Goal: Task Accomplishment & Management: Use online tool/utility

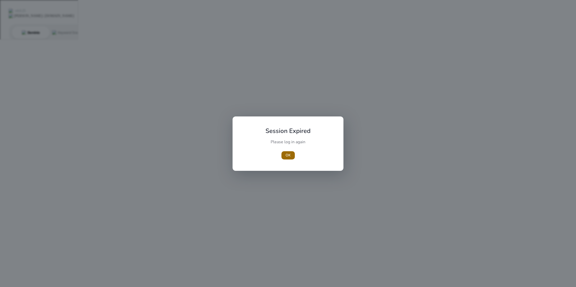
click at [289, 157] on span "OK" at bounding box center [288, 154] width 5 height 5
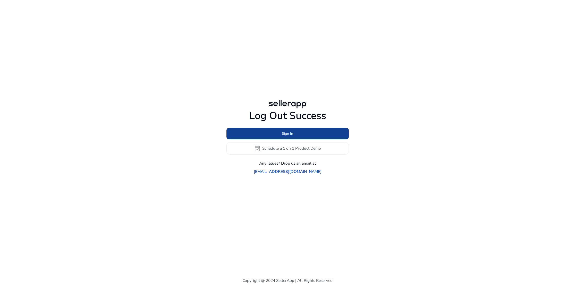
click at [288, 136] on span "Sign In" at bounding box center [287, 133] width 11 height 5
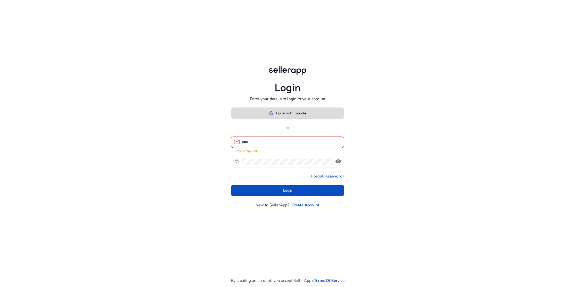
click at [286, 116] on span "Login with Google" at bounding box center [291, 112] width 30 height 5
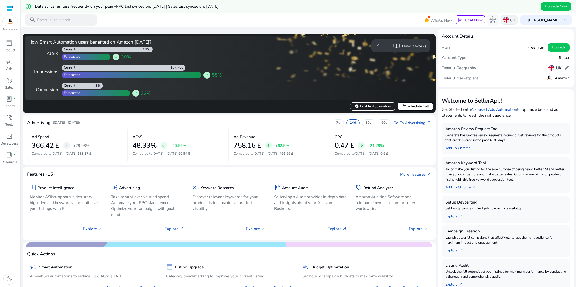
click at [512, 20] on div "UK" at bounding box center [509, 20] width 17 height 10
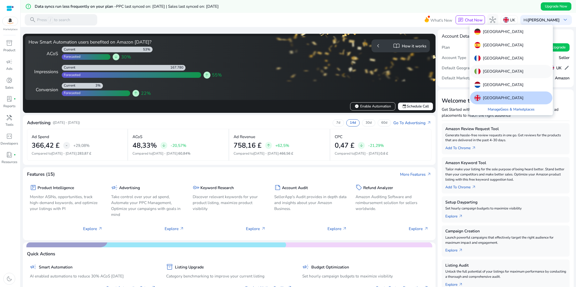
click at [492, 70] on div "[GEOGRAPHIC_DATA]" at bounding box center [511, 71] width 82 height 13
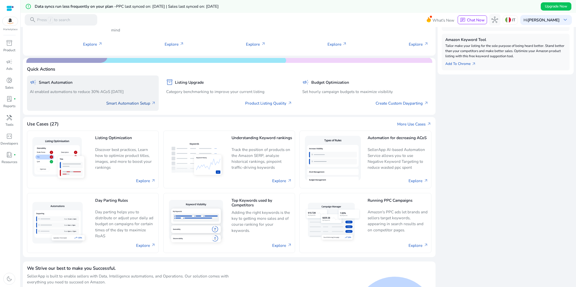
click at [152, 103] on span "arrow_outward" at bounding box center [153, 103] width 5 height 5
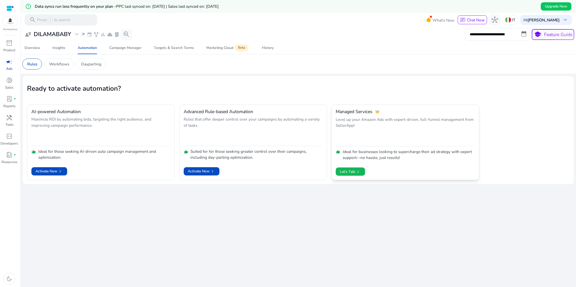
click at [353, 170] on span "Let's Talk chevron_right" at bounding box center [350, 171] width 21 height 9
click at [210, 169] on span "chevron_right" at bounding box center [213, 171] width 6 height 6
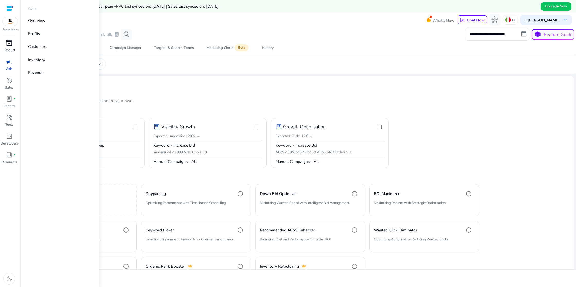
click at [9, 46] on span "inventory_2" at bounding box center [9, 43] width 7 height 7
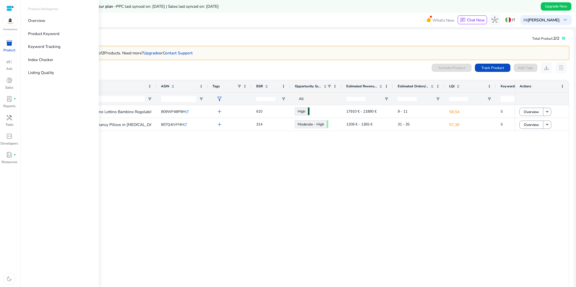
click at [10, 44] on span "inventory_2" at bounding box center [9, 43] width 7 height 7
click at [42, 47] on p "Keyword Tracking" at bounding box center [44, 47] width 32 height 6
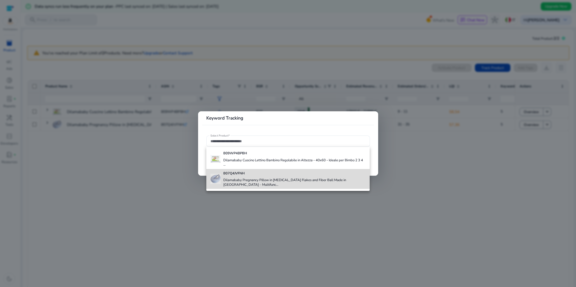
click at [233, 175] on b "B07Q4JVFNH" at bounding box center [233, 173] width 21 height 5
type input "**********"
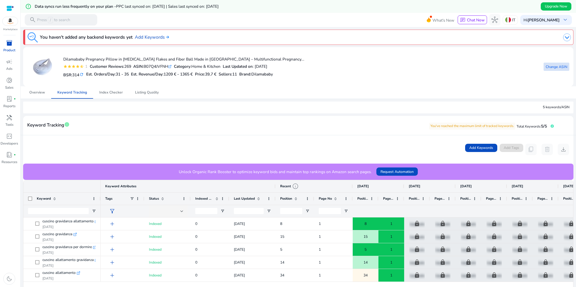
click at [556, 66] on span "Change ASIN" at bounding box center [557, 66] width 22 height 5
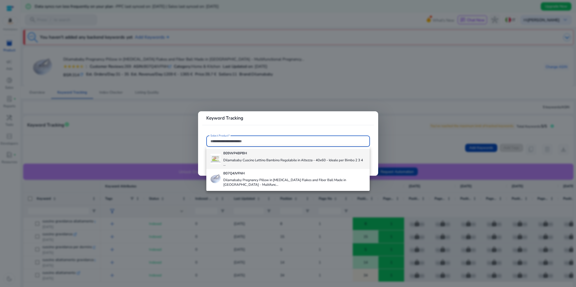
click at [257, 163] on h4 "Dilamababy Cuscino Lettino Bambino Regolabile in Altezza - 40x60 - Ideale per B…" at bounding box center [294, 162] width 142 height 9
type input "**********"
